Goal: Task Accomplishment & Management: Manage account settings

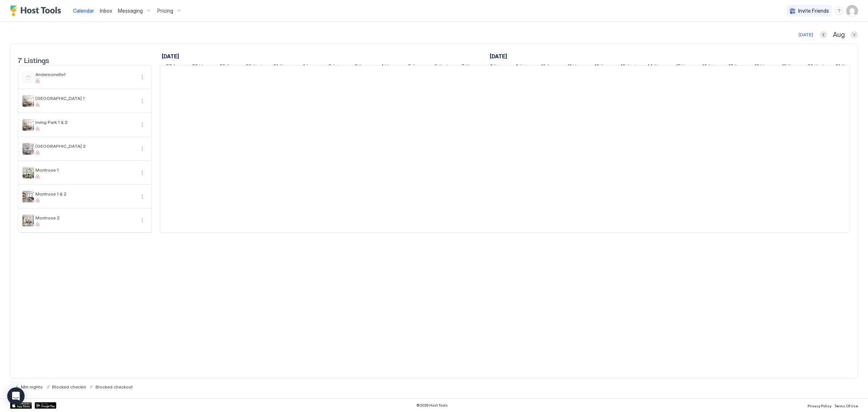
scroll to position [0, 402]
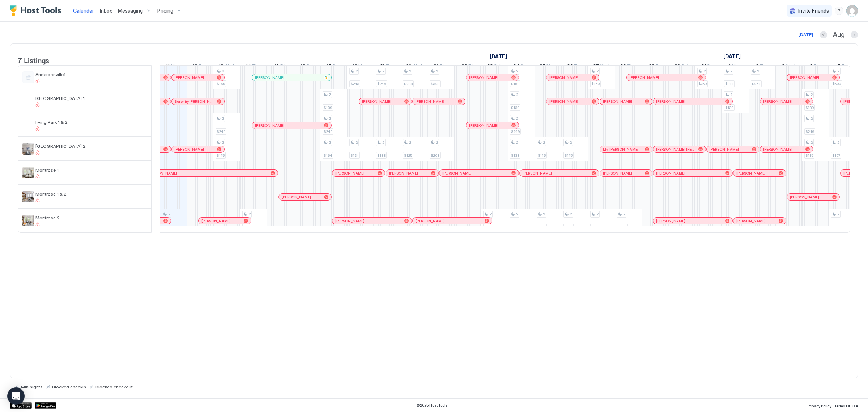
click at [855, 11] on img "User profile" at bounding box center [852, 11] width 12 height 12
click at [783, 41] on span "Settings" at bounding box center [787, 40] width 20 height 7
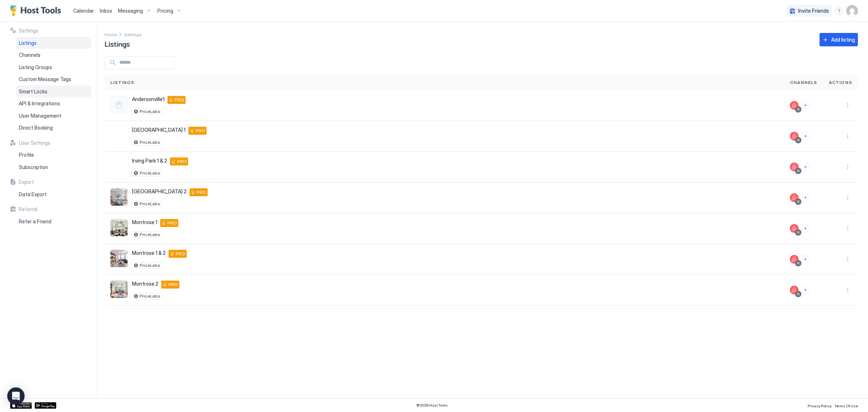
click at [43, 93] on span "Smart Locks" at bounding box center [33, 91] width 29 height 7
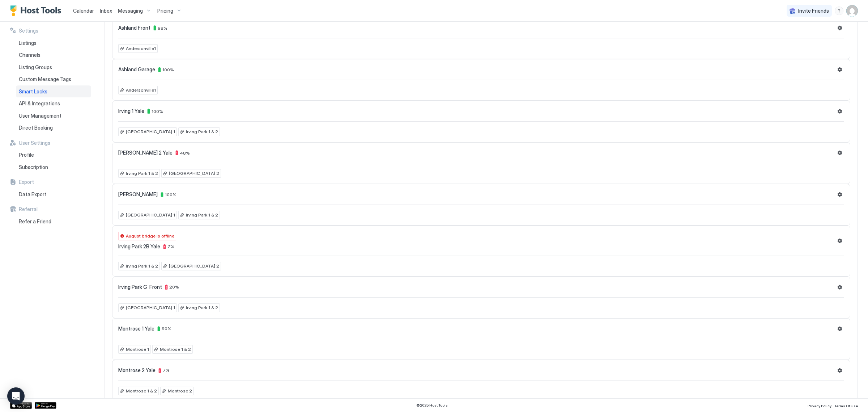
scroll to position [89, 0]
